Goal: Check status: Check status

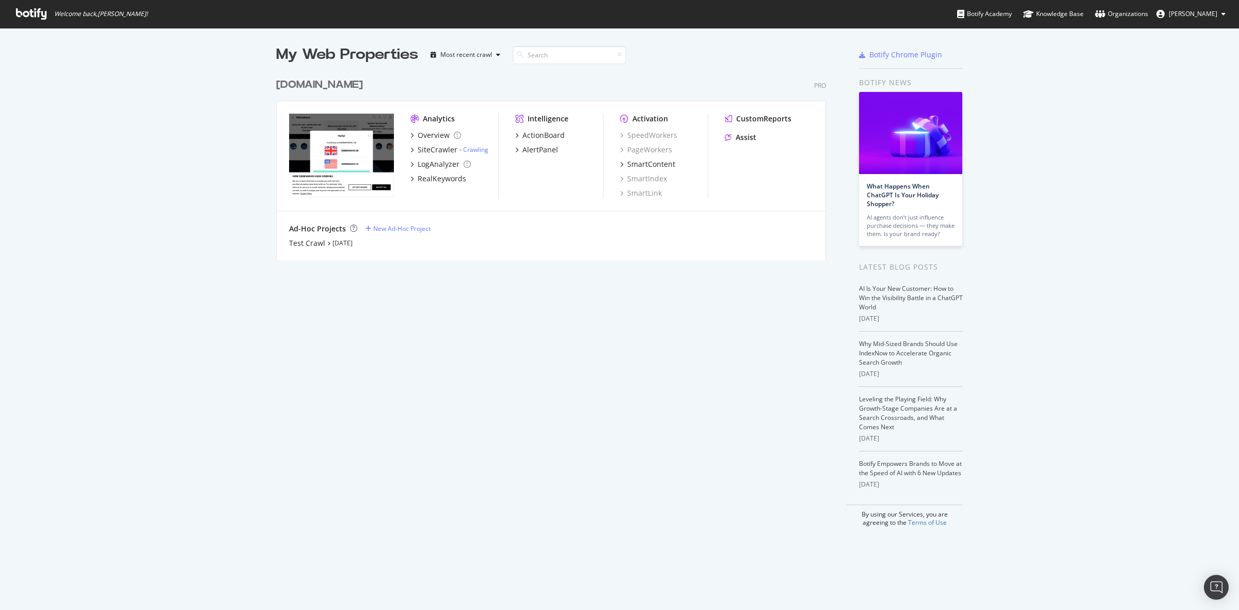
scroll to position [600, 1220]
click at [339, 83] on div "[DOMAIN_NAME]" at bounding box center [319, 84] width 87 height 15
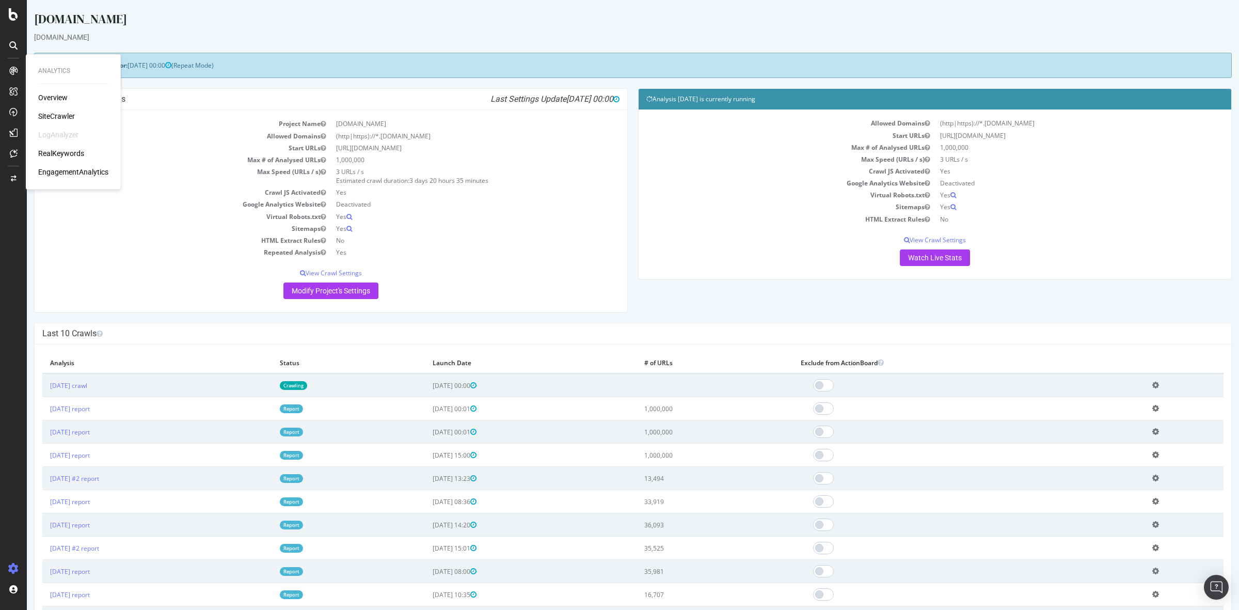
click at [48, 118] on div "SiteCrawler" at bounding box center [56, 116] width 37 height 10
